Goal: Information Seeking & Learning: Learn about a topic

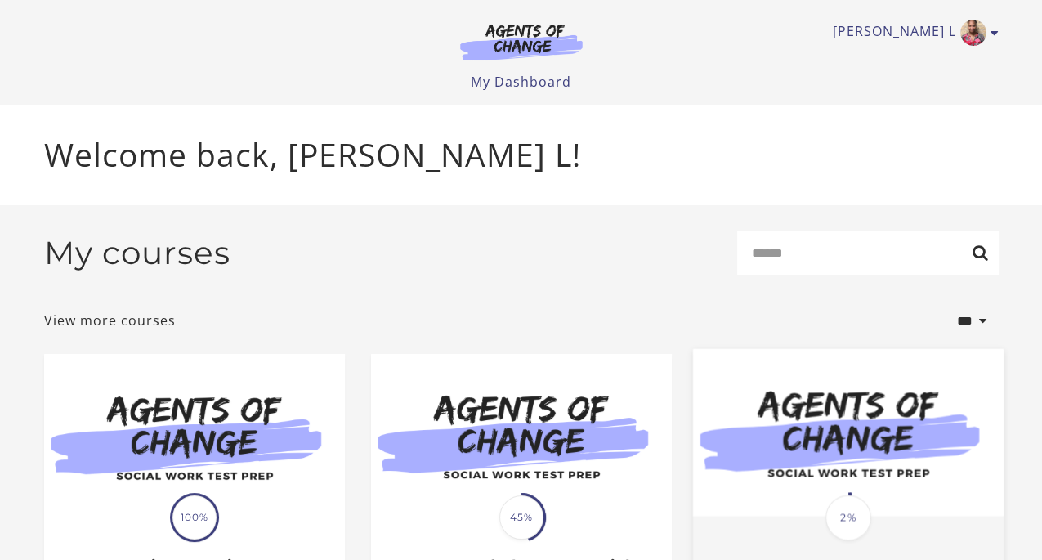
scroll to position [170, 0]
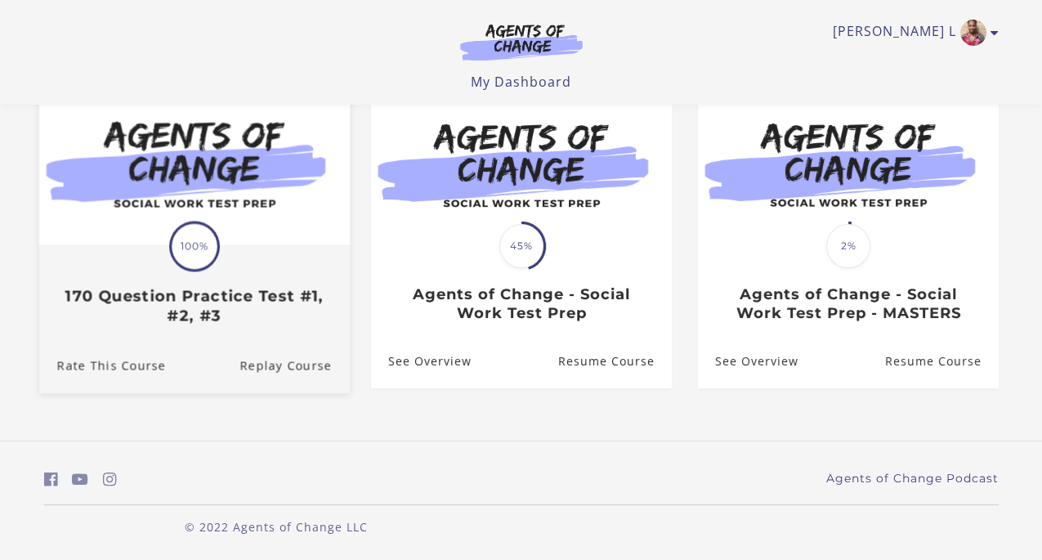
click at [229, 324] on h3 "170 Question Practice Test #1, #2, #3" at bounding box center [193, 306] width 275 height 38
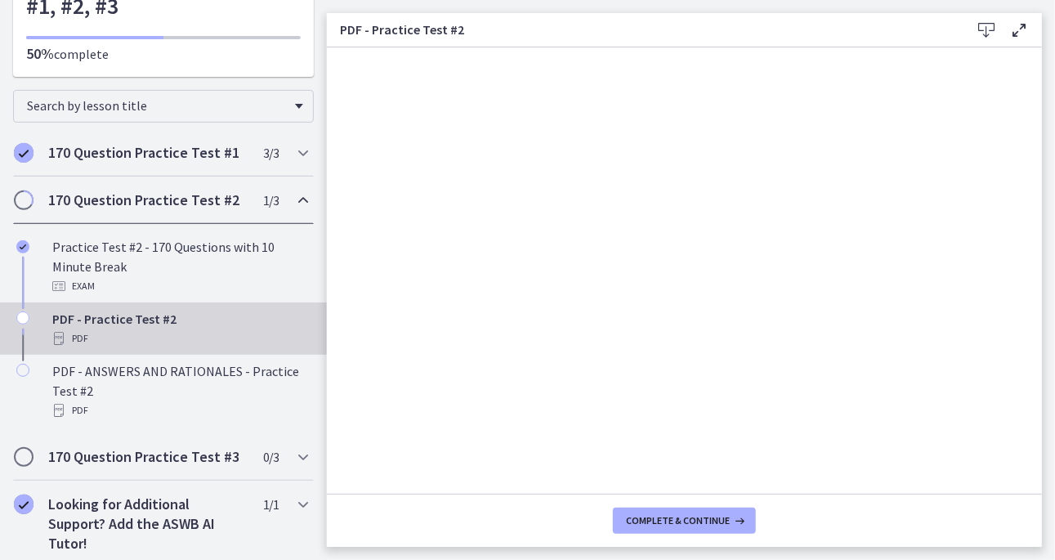
scroll to position [152, 0]
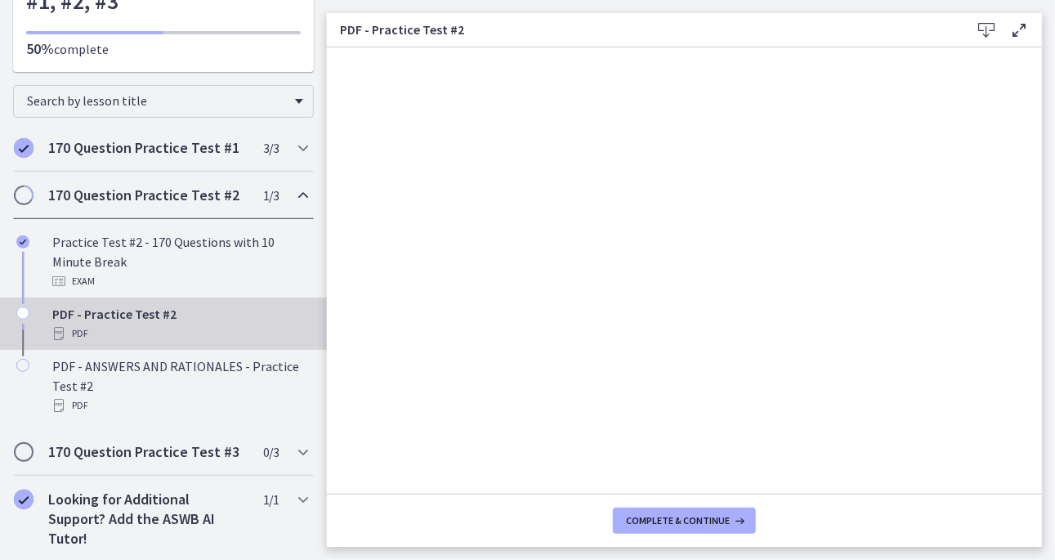
click at [278, 197] on div "170 Question Practice Test #2 1 / 3 Completed" at bounding box center [163, 195] width 301 height 47
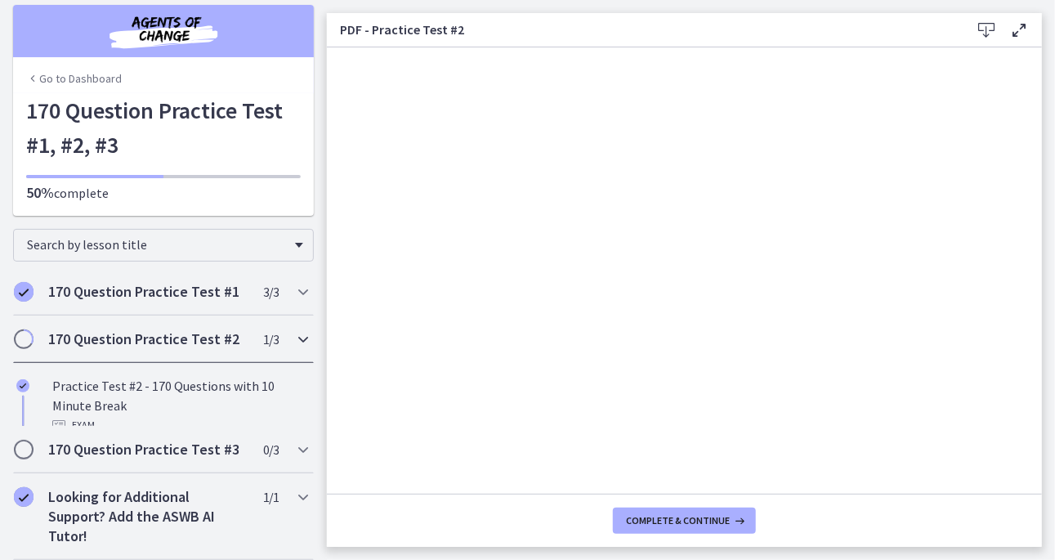
scroll to position [0, 0]
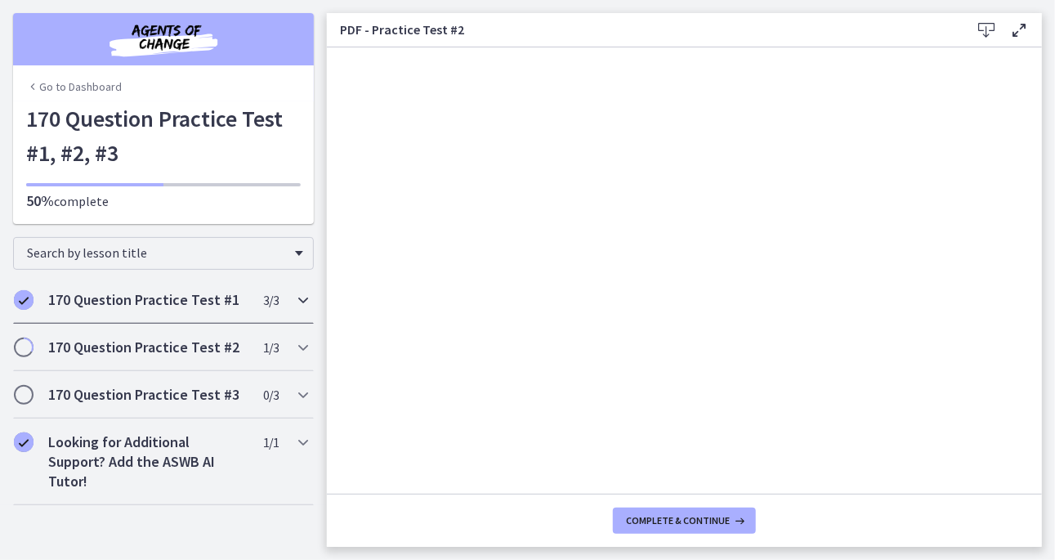
click at [291, 301] on div "170 Question Practice Test #1 3 / 3 Completed" at bounding box center [163, 299] width 301 height 47
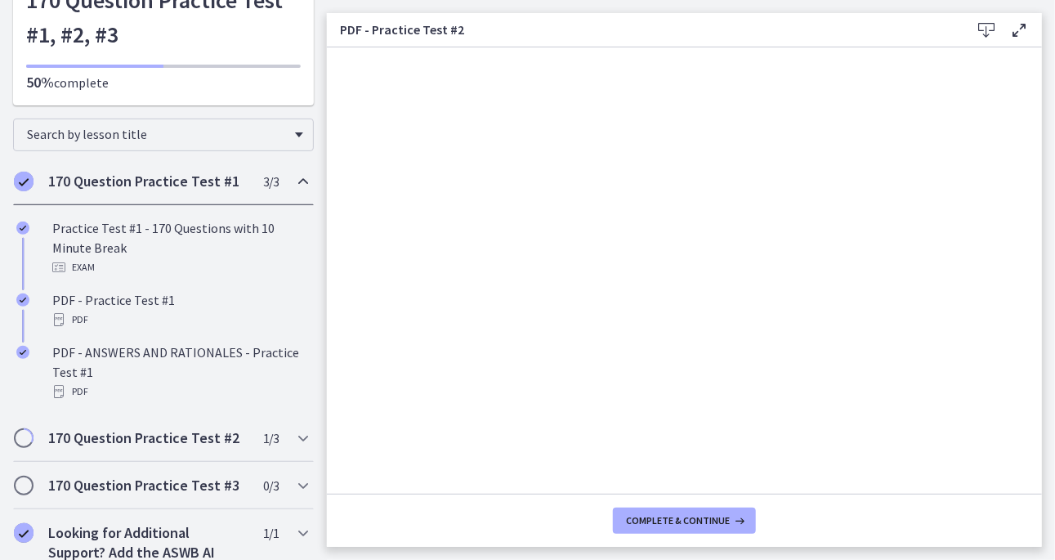
scroll to position [152, 0]
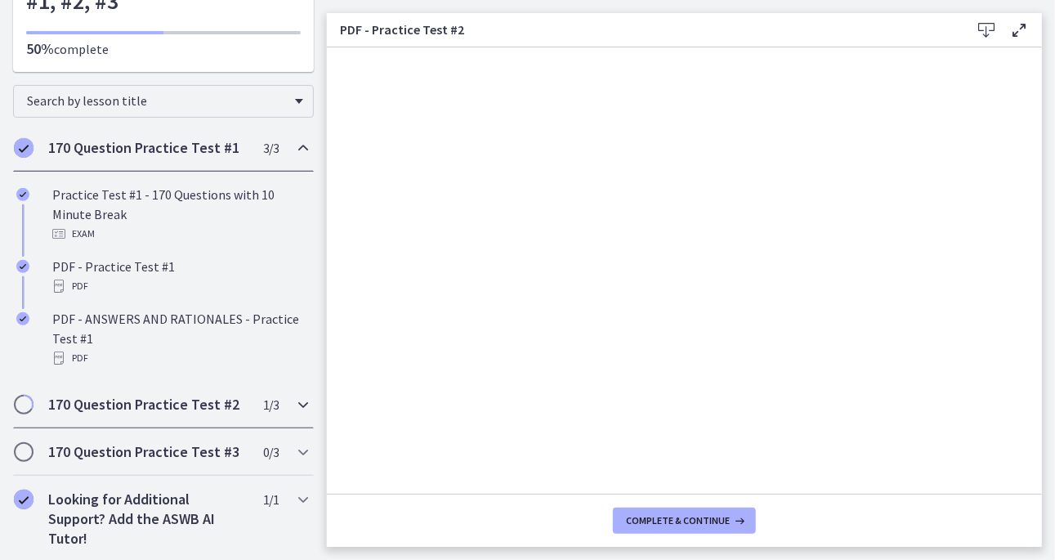
click at [293, 399] on icon "Chapters" at bounding box center [303, 405] width 20 height 20
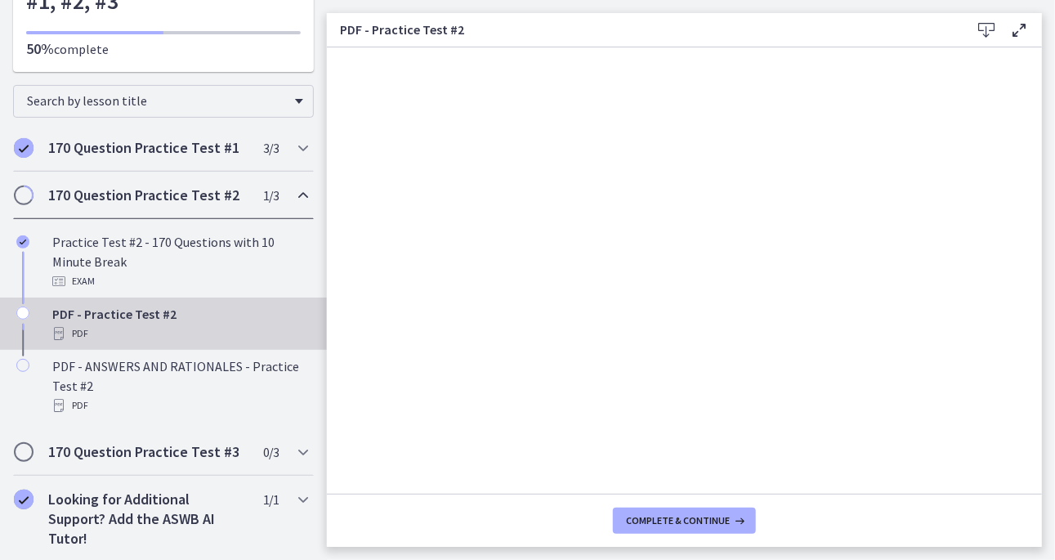
click at [120, 333] on div "PDF" at bounding box center [179, 334] width 255 height 20
click at [20, 312] on icon "Chapters" at bounding box center [22, 312] width 13 height 13
click at [668, 528] on button "Complete & continue" at bounding box center [684, 520] width 143 height 26
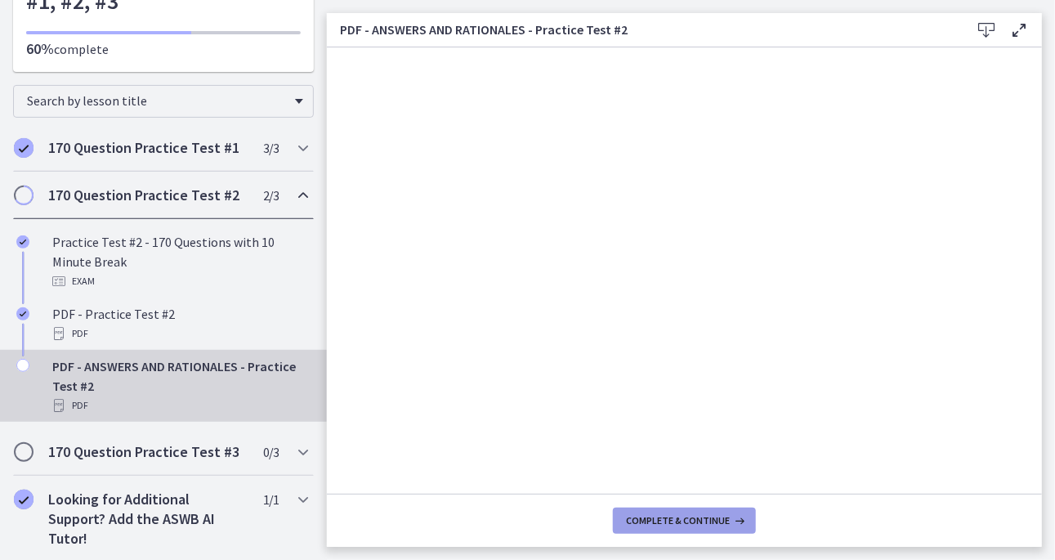
click at [712, 524] on span "Complete & continue" at bounding box center [678, 520] width 104 height 13
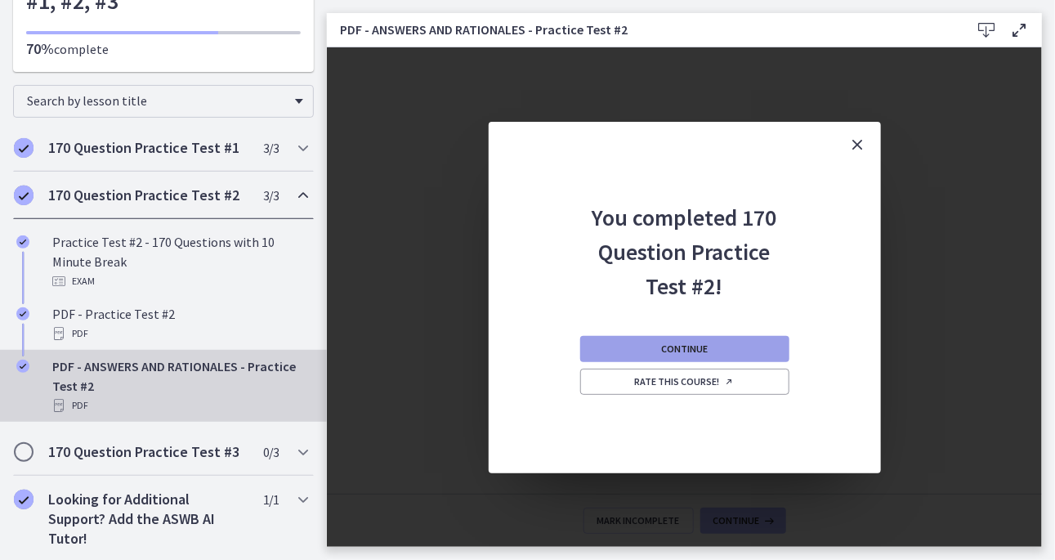
click at [711, 351] on button "Continue" at bounding box center [684, 349] width 209 height 26
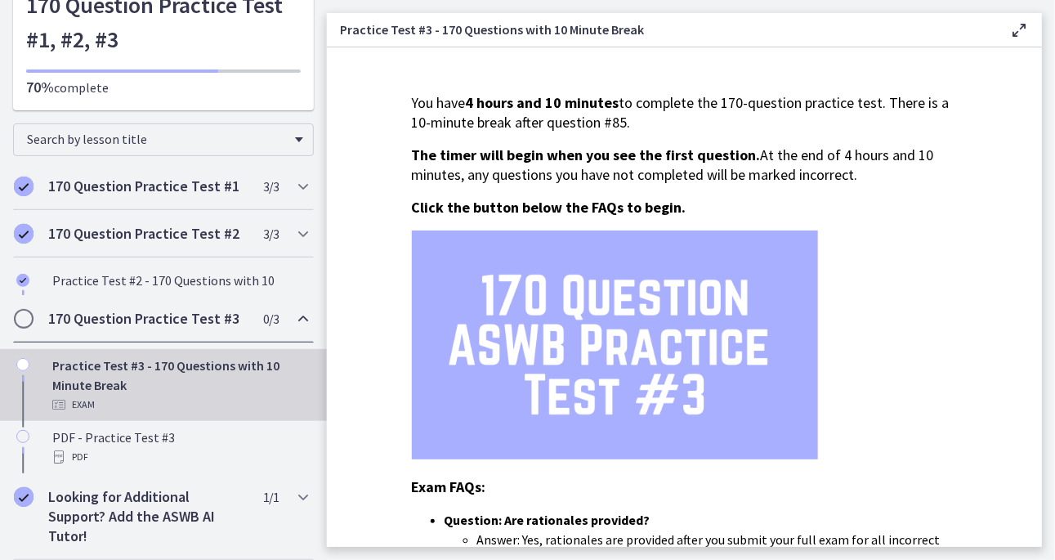
scroll to position [152, 0]
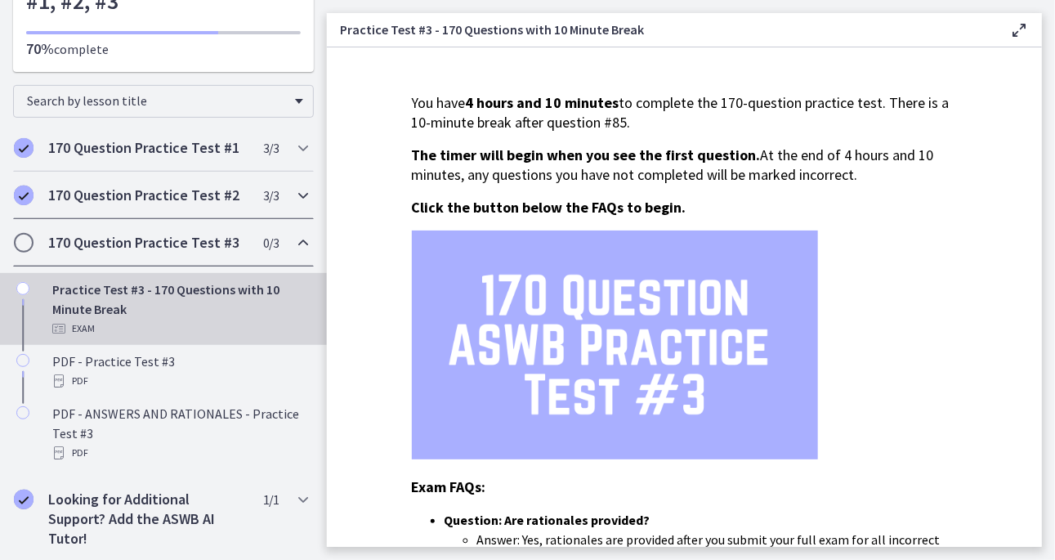
click at [293, 190] on icon "Chapters" at bounding box center [303, 195] width 20 height 20
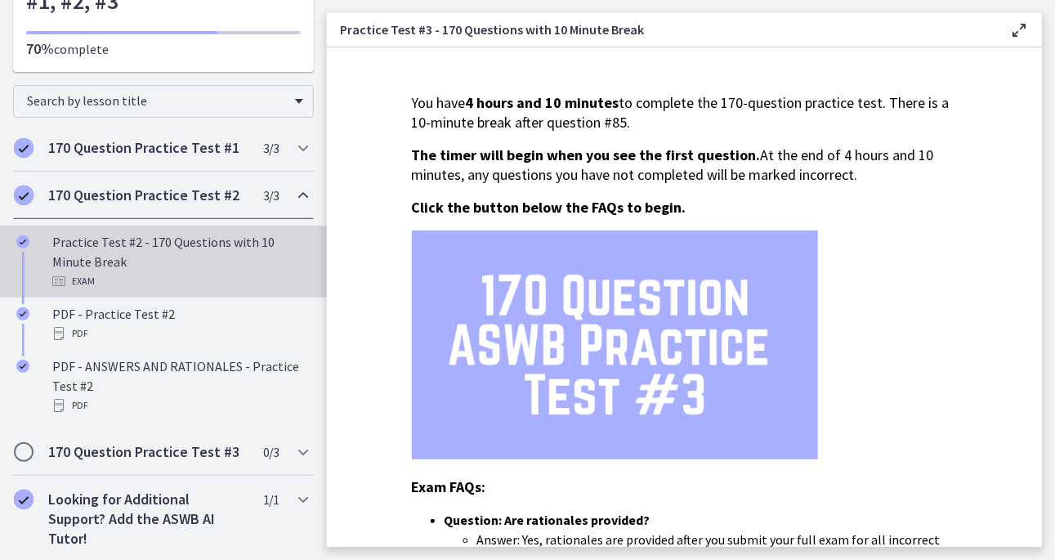
click at [174, 240] on div "Practice Test #2 - 170 Questions with 10 Minute Break Exam" at bounding box center [179, 261] width 255 height 59
